Goal: Task Accomplishment & Management: Use online tool/utility

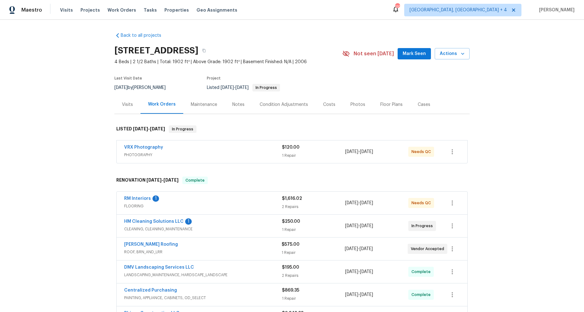
click at [133, 105] on div "Visits" at bounding box center [127, 104] width 26 height 19
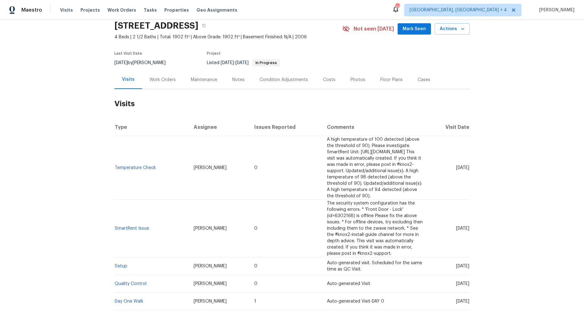
scroll to position [57, 0]
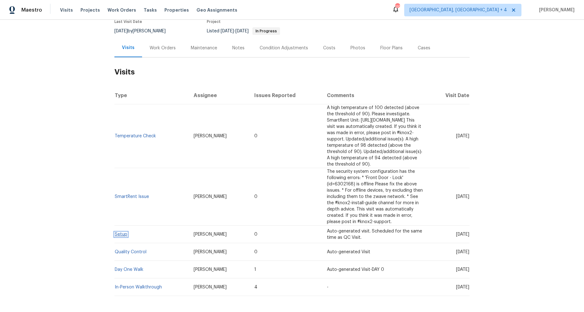
click at [122, 232] on link "Setup" at bounding box center [121, 234] width 13 height 4
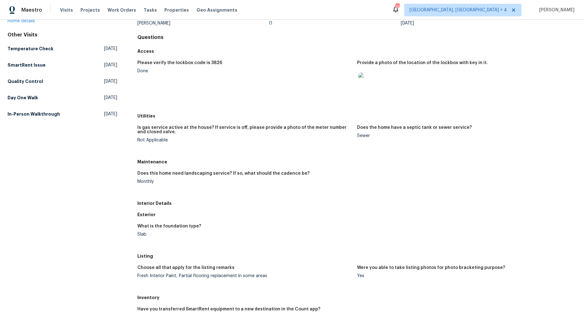
scroll to position [63, 0]
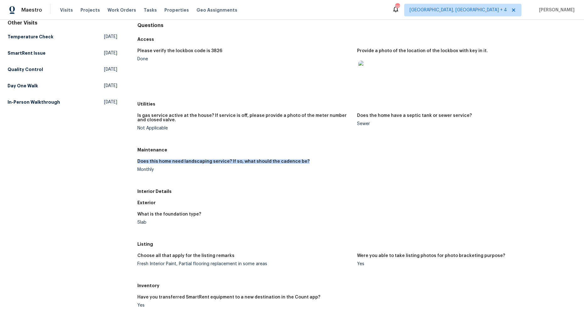
drag, startPoint x: 136, startPoint y: 161, endPoint x: 299, endPoint y: 161, distance: 162.9
click at [299, 161] on div "All visits [STREET_ADDRESS] Home details Other Visits Temperature Check [DATE] …" at bounding box center [292, 221] width 569 height 505
click at [149, 172] on figure "Does this home need landscaping service? If so, what should the cadence be? Mon…" at bounding box center [247, 170] width 220 height 23
drag, startPoint x: 137, startPoint y: 169, endPoint x: 162, endPoint y: 169, distance: 25.2
click at [162, 169] on div "Monthly" at bounding box center [244, 170] width 215 height 4
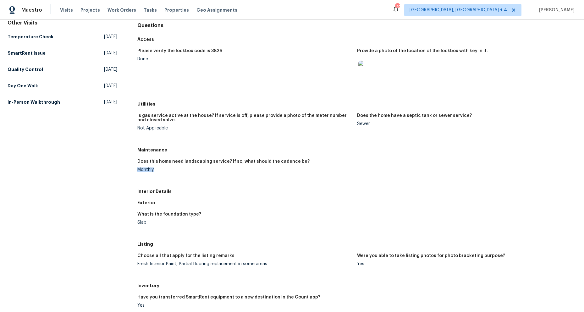
click at [161, 173] on figure "Does this home need landscaping service? If so, what should the cadence be? Mon…" at bounding box center [247, 170] width 220 height 23
click at [154, 170] on div "Monthly" at bounding box center [244, 170] width 215 height 4
click at [162, 169] on div "Monthly" at bounding box center [244, 170] width 215 height 4
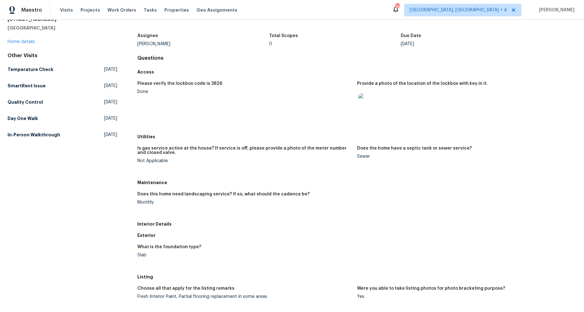
scroll to position [0, 0]
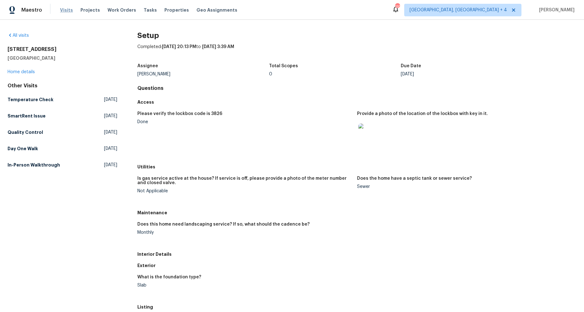
click at [64, 12] on span "Visits" at bounding box center [66, 10] width 13 height 6
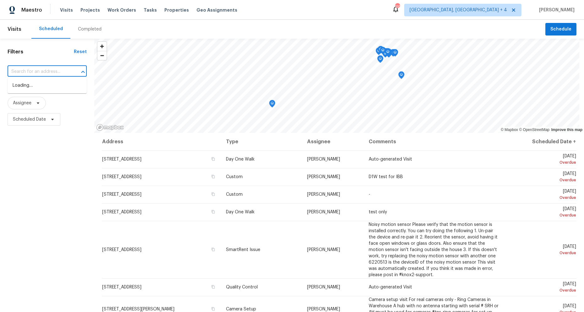
click at [39, 70] on input "text" at bounding box center [39, 72] width 62 height 10
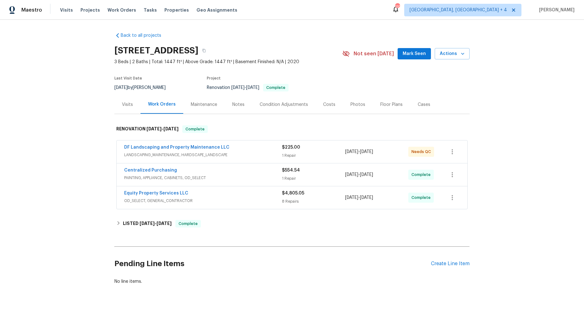
click at [122, 107] on div "Visits" at bounding box center [127, 105] width 11 height 6
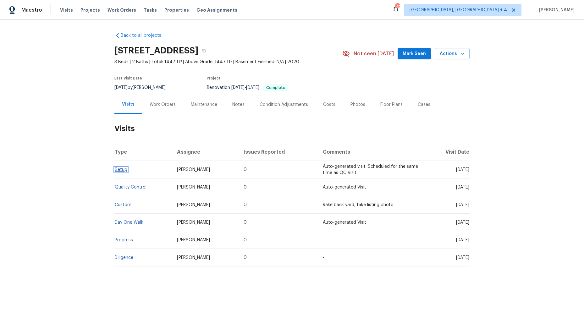
click at [120, 169] on link "Setup" at bounding box center [121, 170] width 13 height 4
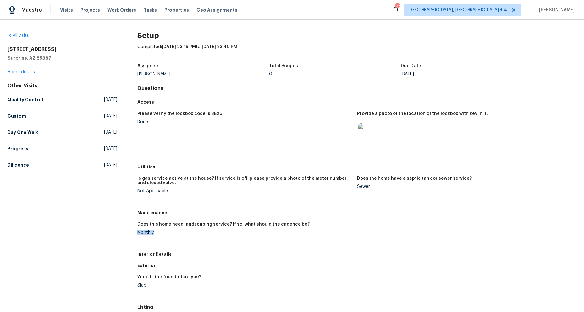
drag, startPoint x: 138, startPoint y: 234, endPoint x: 175, endPoint y: 232, distance: 37.2
click at [175, 232] on div "Monthly" at bounding box center [244, 233] width 215 height 4
click at [215, 243] on figure "Does this home need landscaping service? If so, what should the cadence be? Mon…" at bounding box center [247, 233] width 220 height 23
